Goal: Task Accomplishment & Management: Use online tool/utility

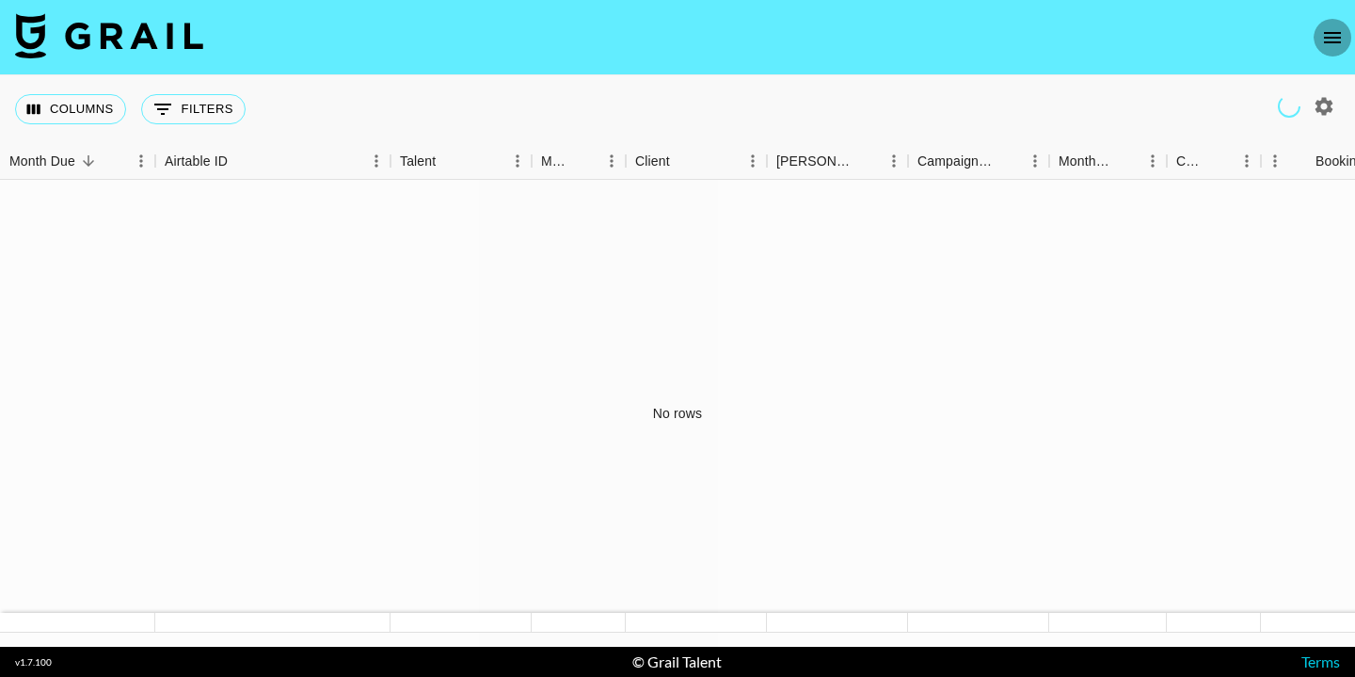
click at [1327, 33] on icon "open drawer" at bounding box center [1333, 37] width 23 height 23
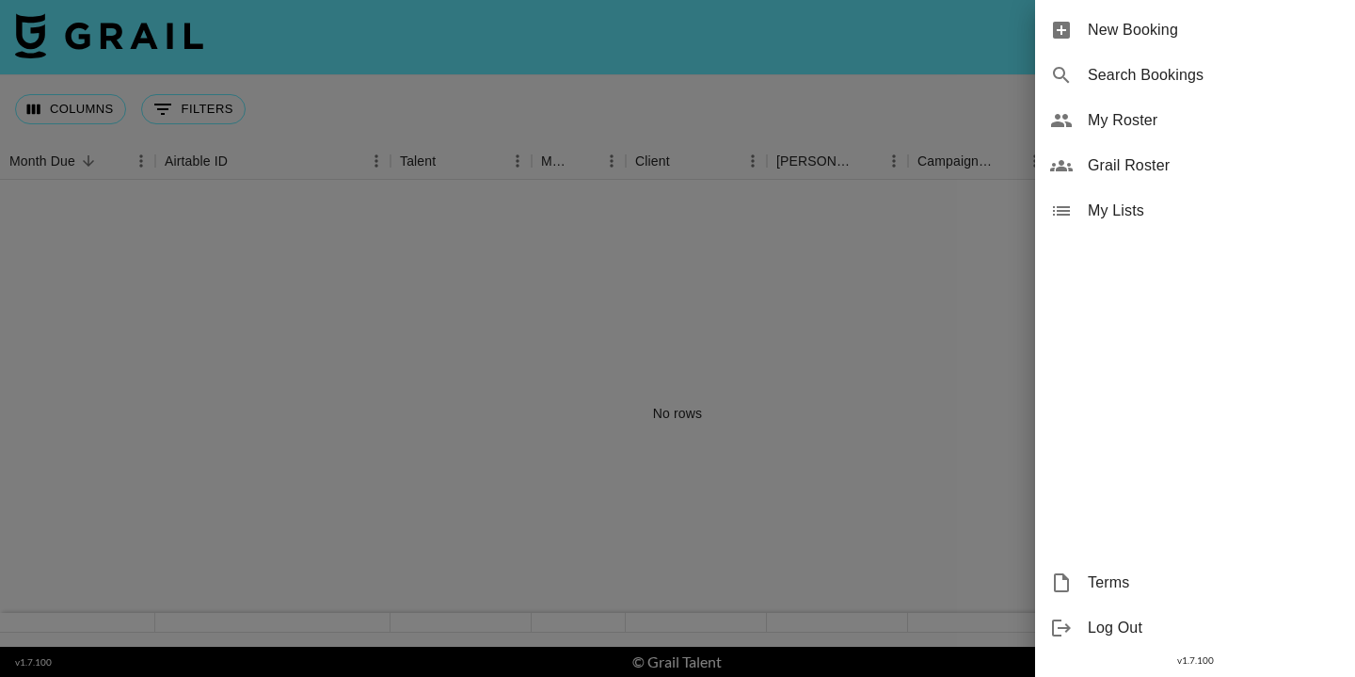
click at [1089, 587] on span "Terms" at bounding box center [1214, 582] width 252 height 23
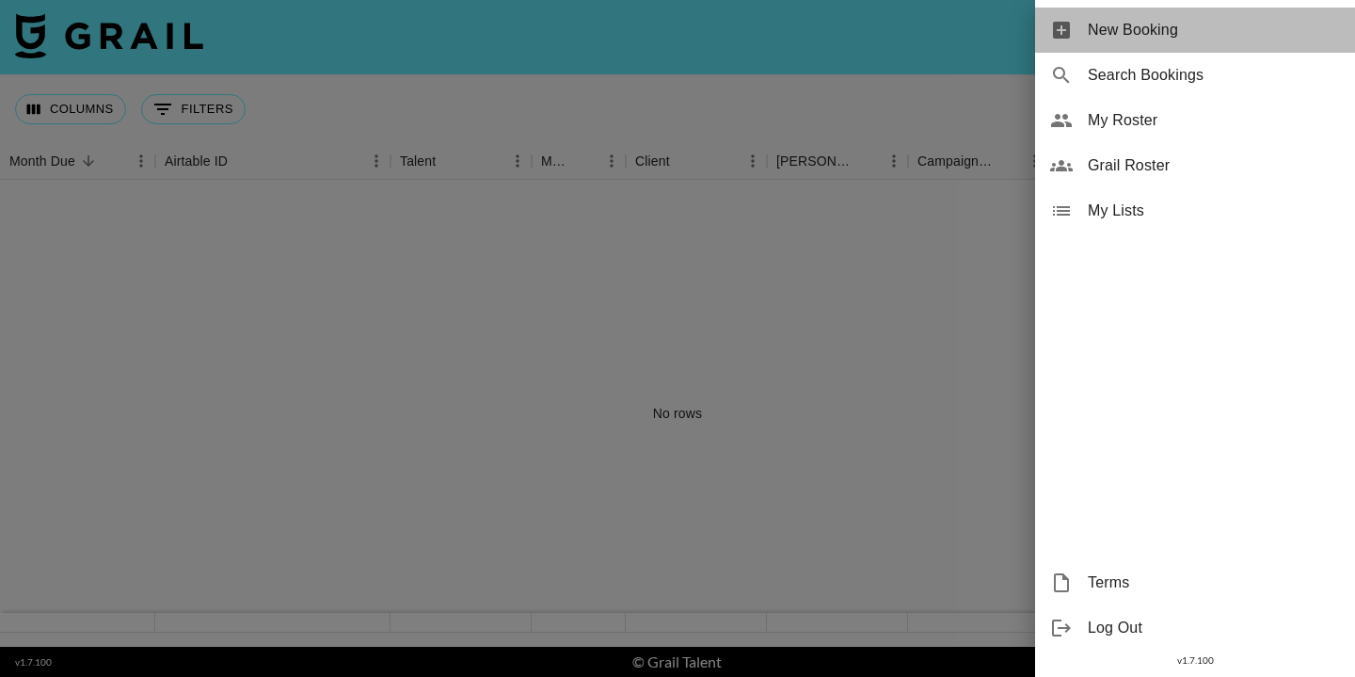
click at [1195, 25] on span "New Booking" at bounding box center [1214, 30] width 252 height 23
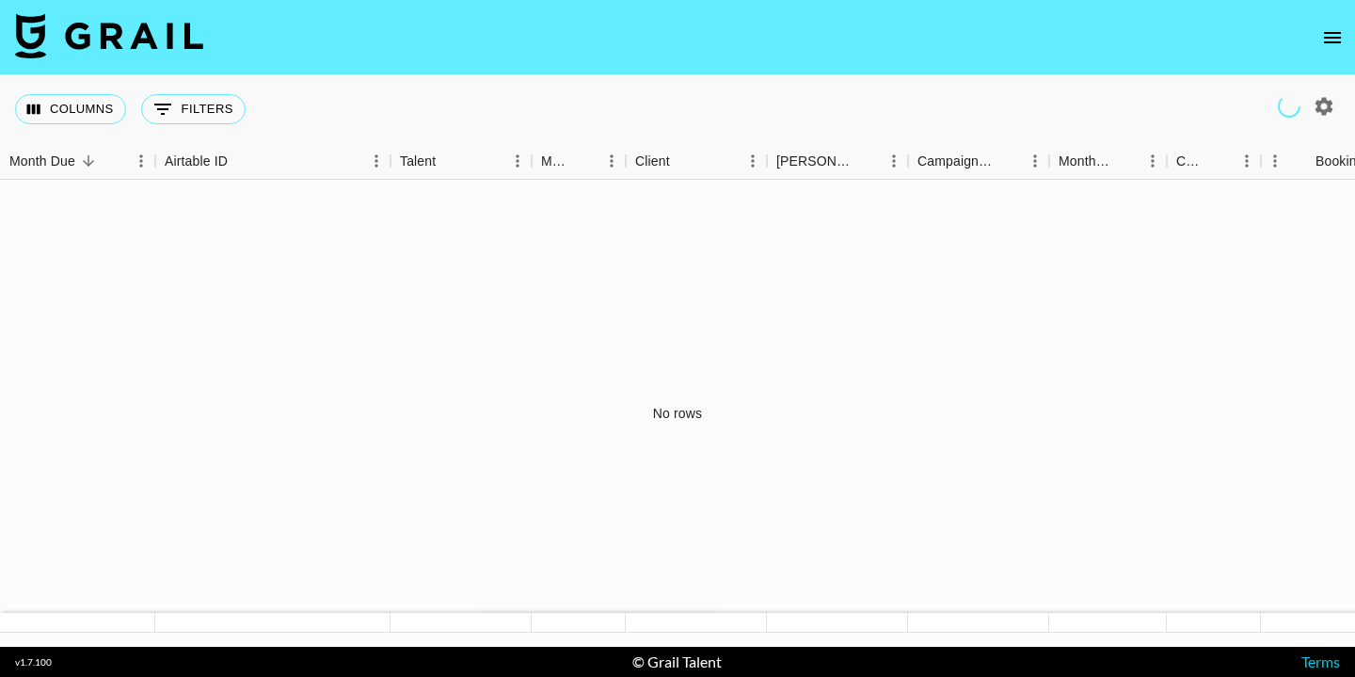
click at [1335, 36] on icon "open drawer" at bounding box center [1333, 37] width 23 height 23
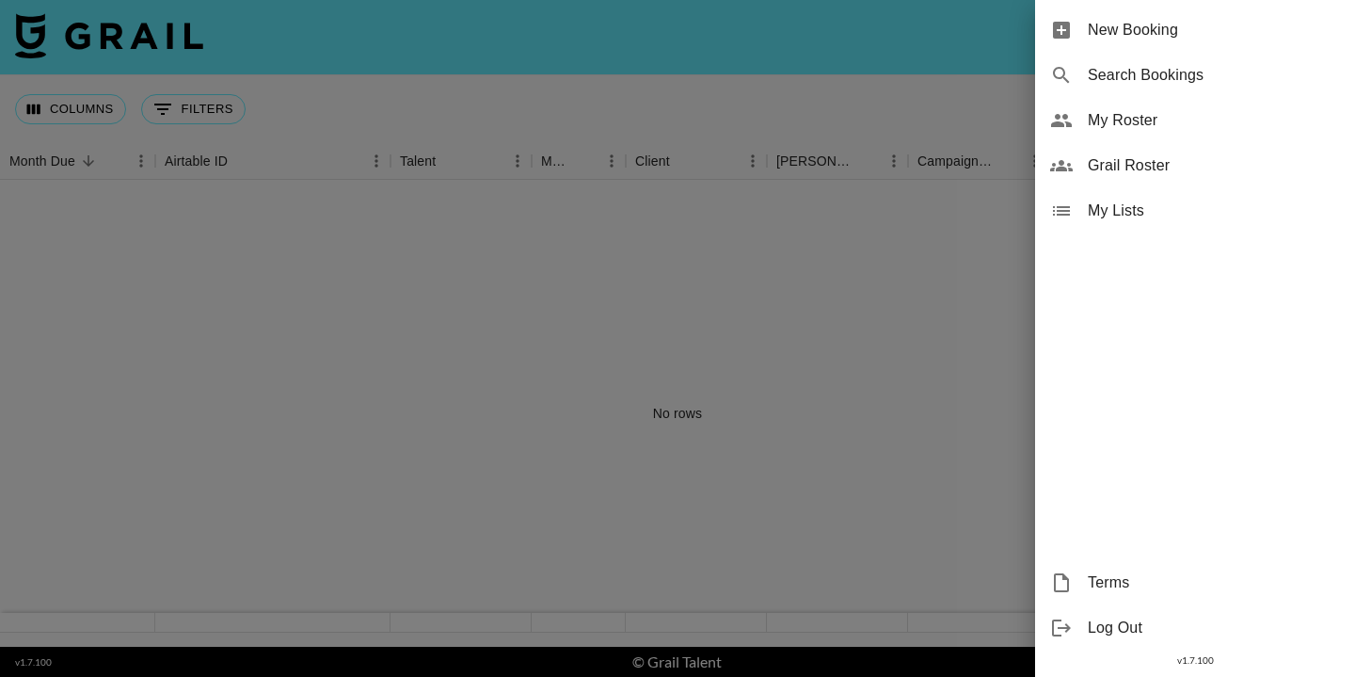
click at [1246, 84] on span "Search Bookings" at bounding box center [1214, 75] width 252 height 23
select select "id"
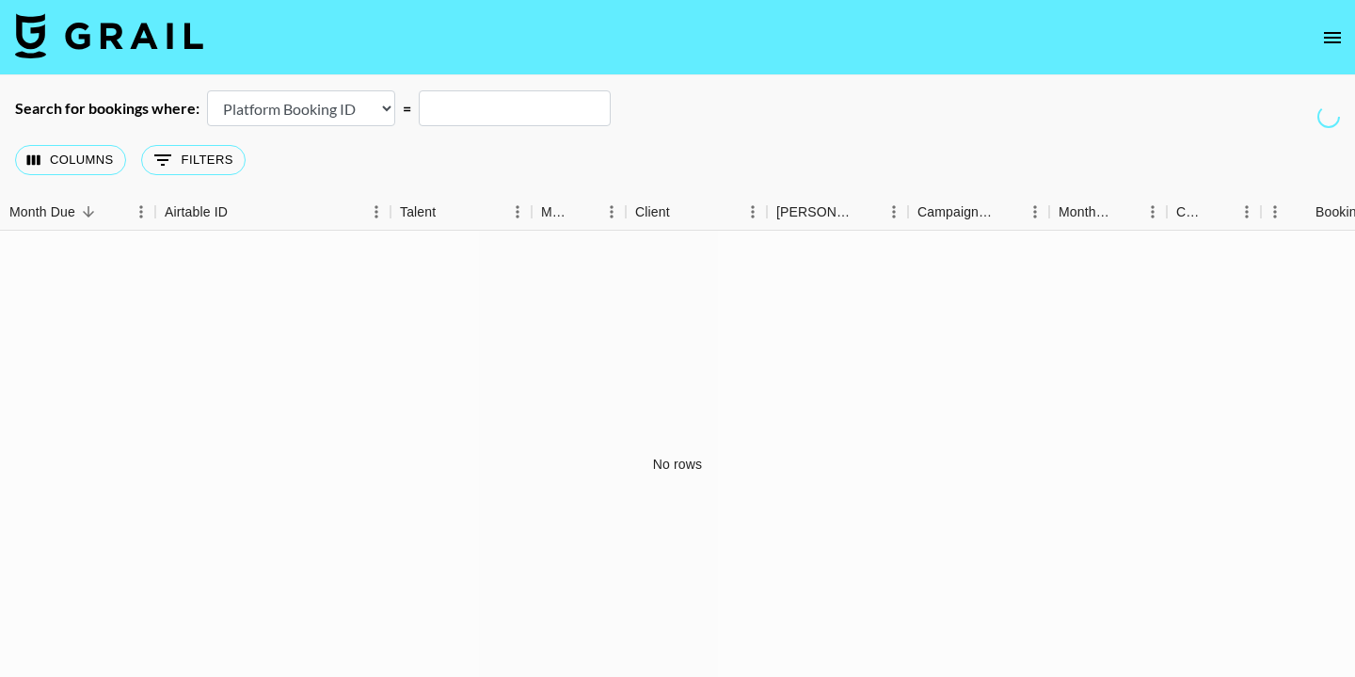
click at [462, 106] on input "text" at bounding box center [515, 108] width 192 height 36
type input "hollister"
